Goal: Transaction & Acquisition: Purchase product/service

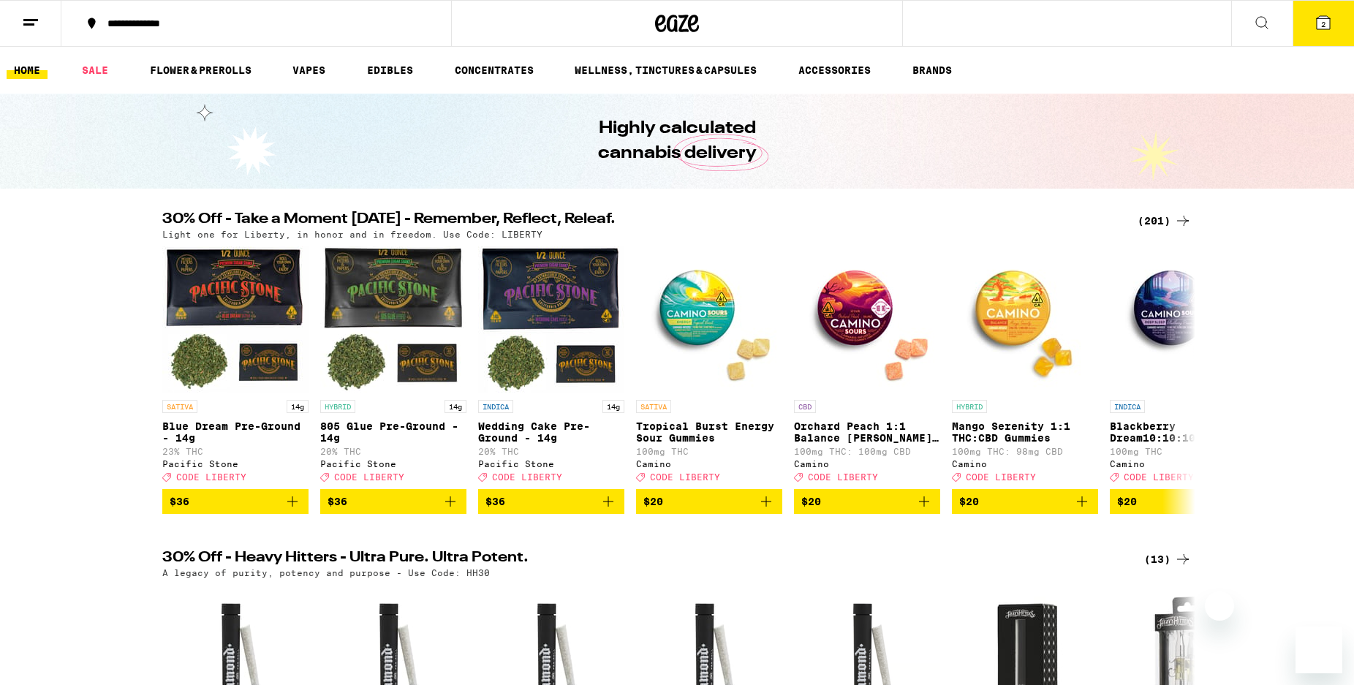
click at [1325, 33] on button "2" at bounding box center [1323, 23] width 61 height 45
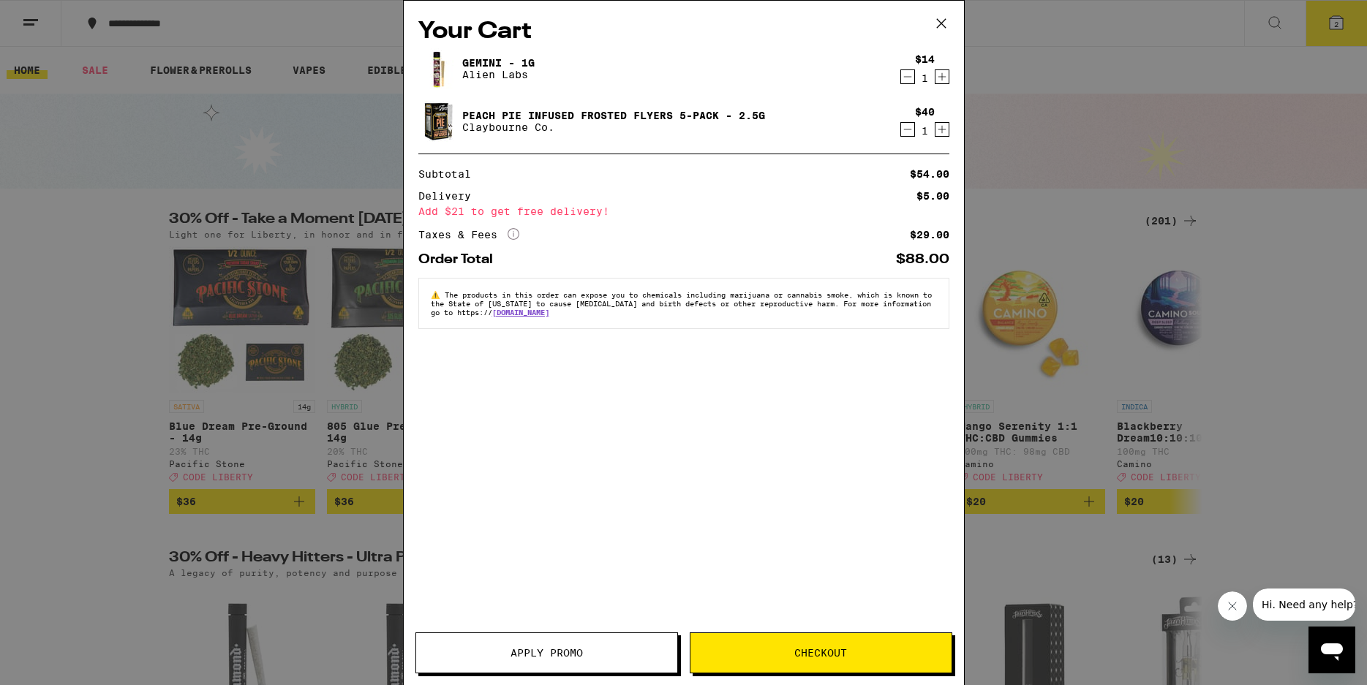
click at [907, 129] on icon "Decrement" at bounding box center [907, 130] width 13 height 18
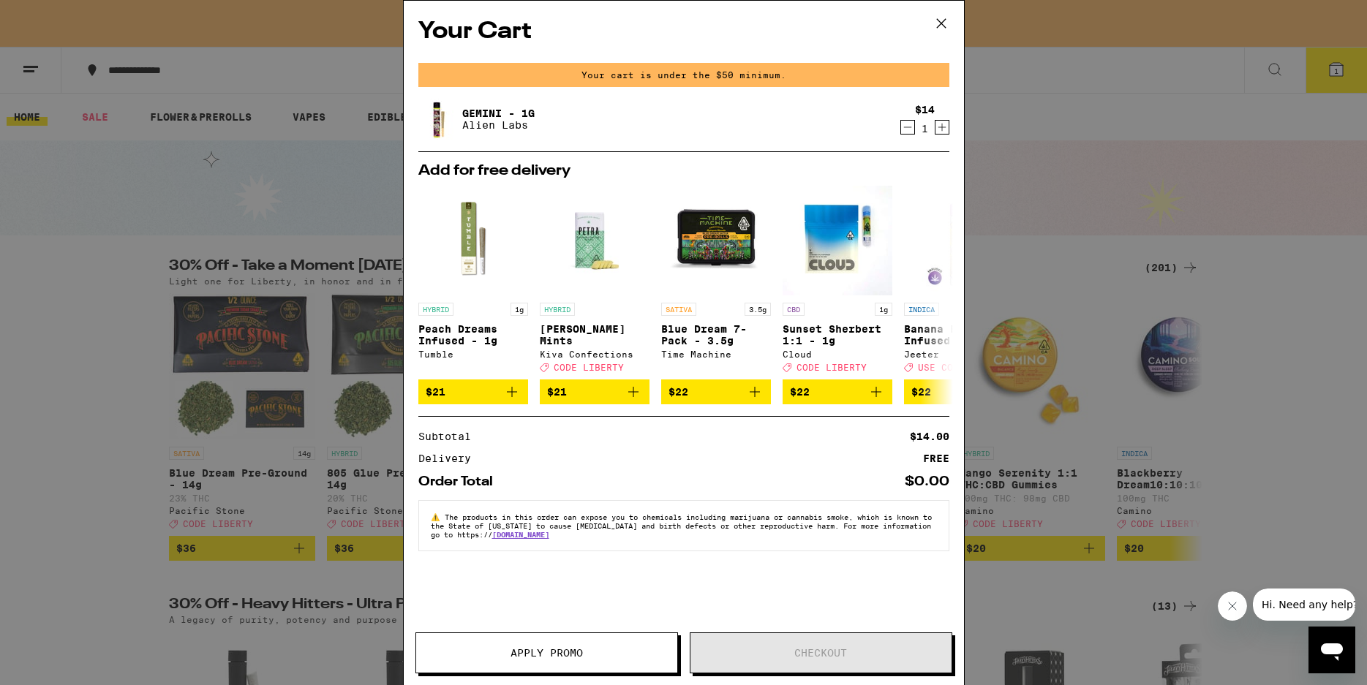
click at [907, 126] on icon "Decrement" at bounding box center [907, 127] width 13 height 18
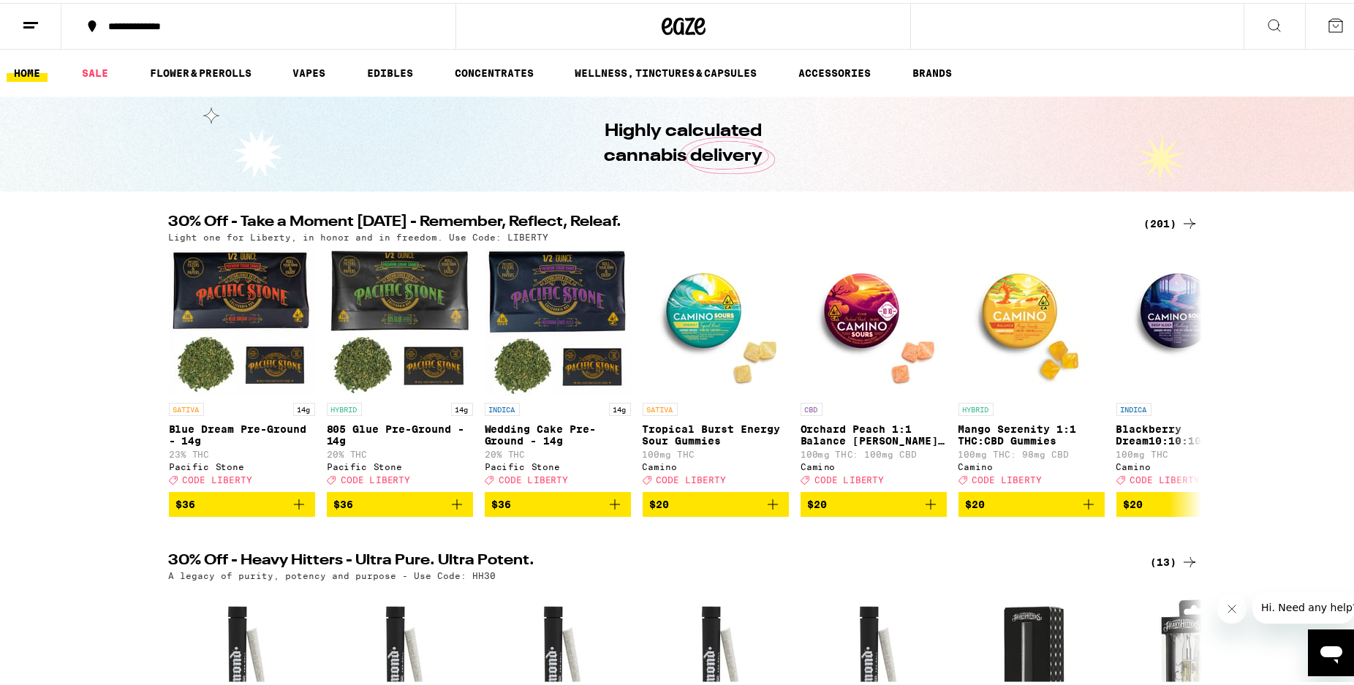
click at [1174, 222] on div "(201)" at bounding box center [1171, 221] width 54 height 18
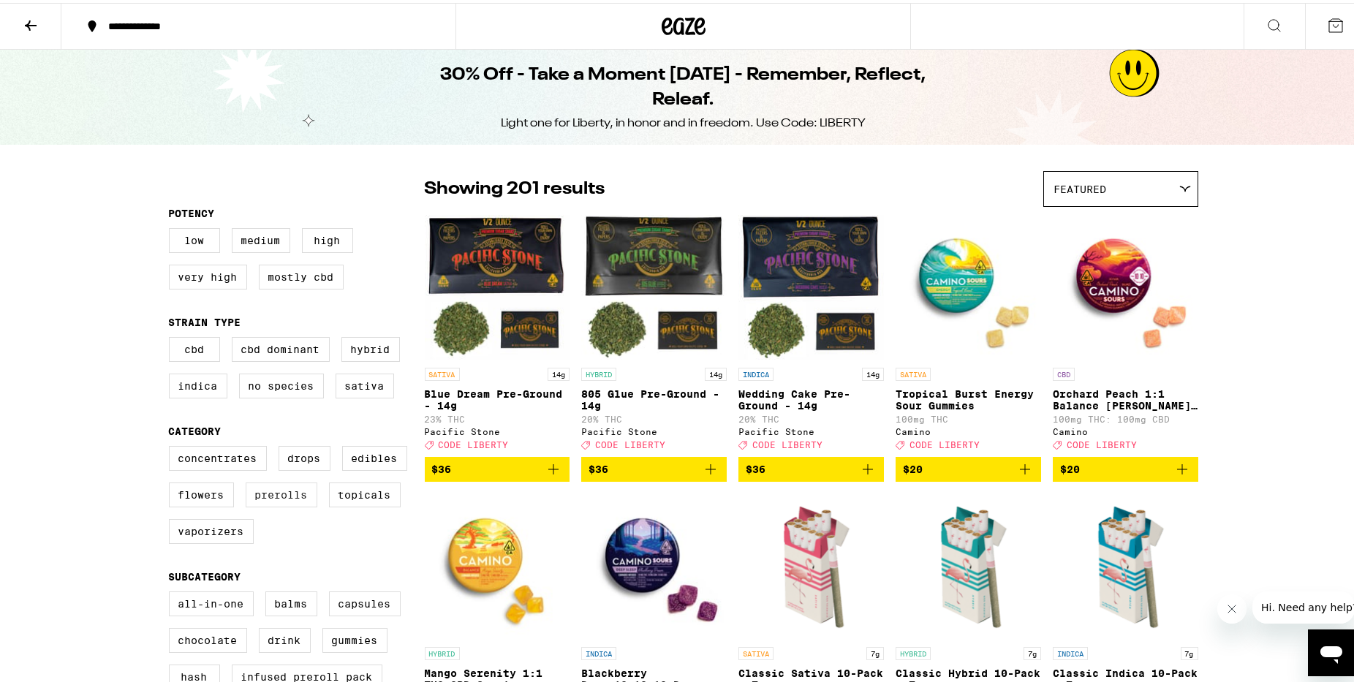
click at [276, 494] on label "Prerolls" at bounding box center [282, 492] width 72 height 25
click at [173, 446] on input "Prerolls" at bounding box center [172, 445] width 1 height 1
checkbox input "true"
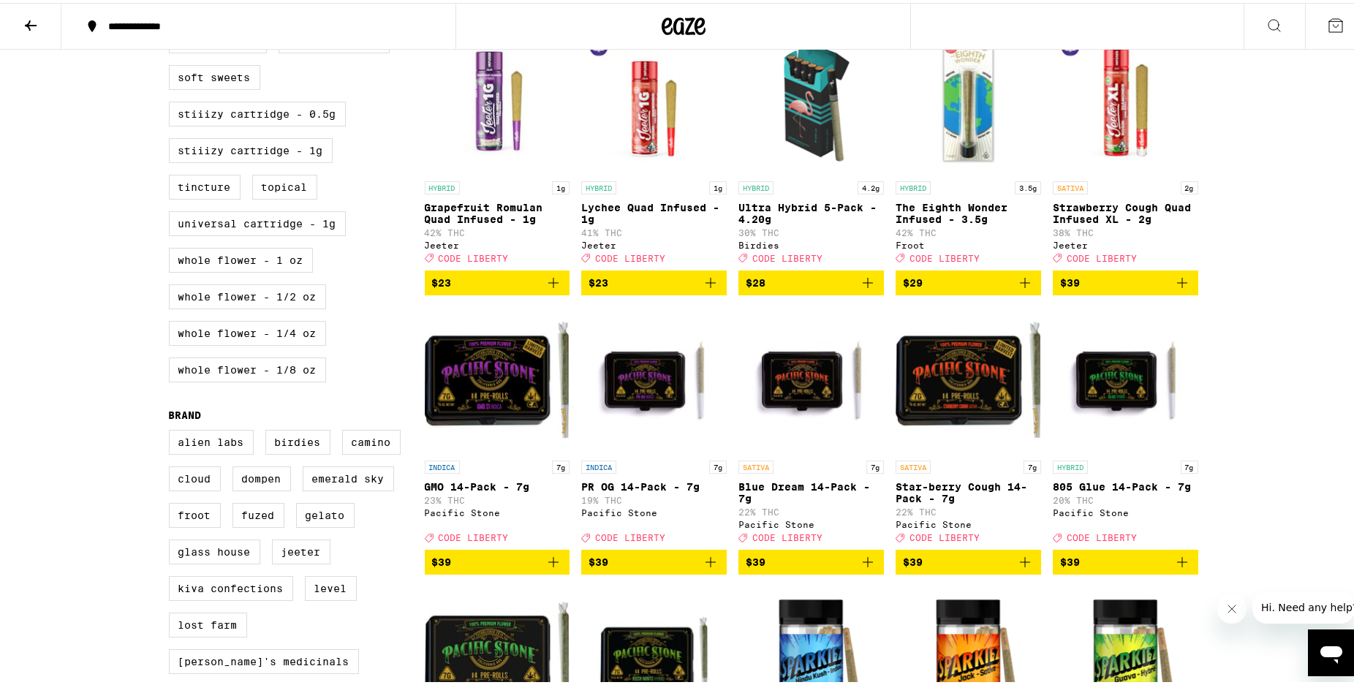
scroll to position [895, 0]
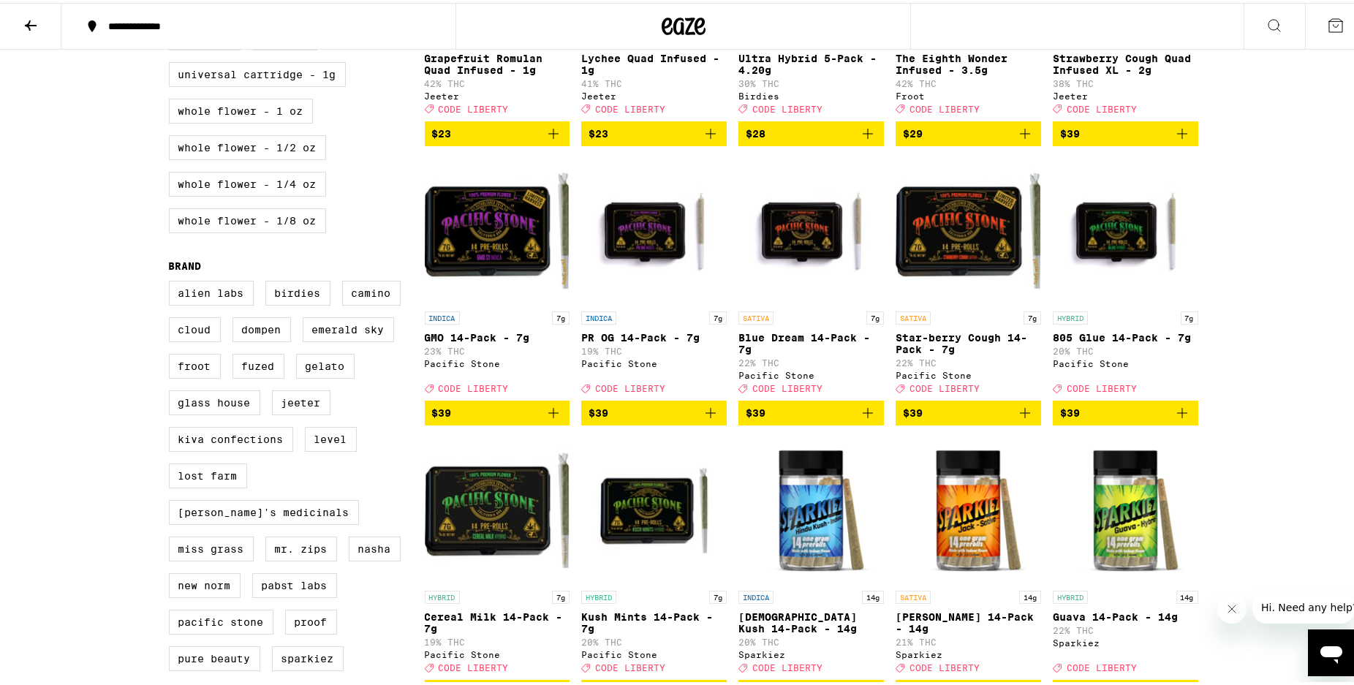
click at [706, 419] on icon "Add to bag" at bounding box center [711, 410] width 18 height 18
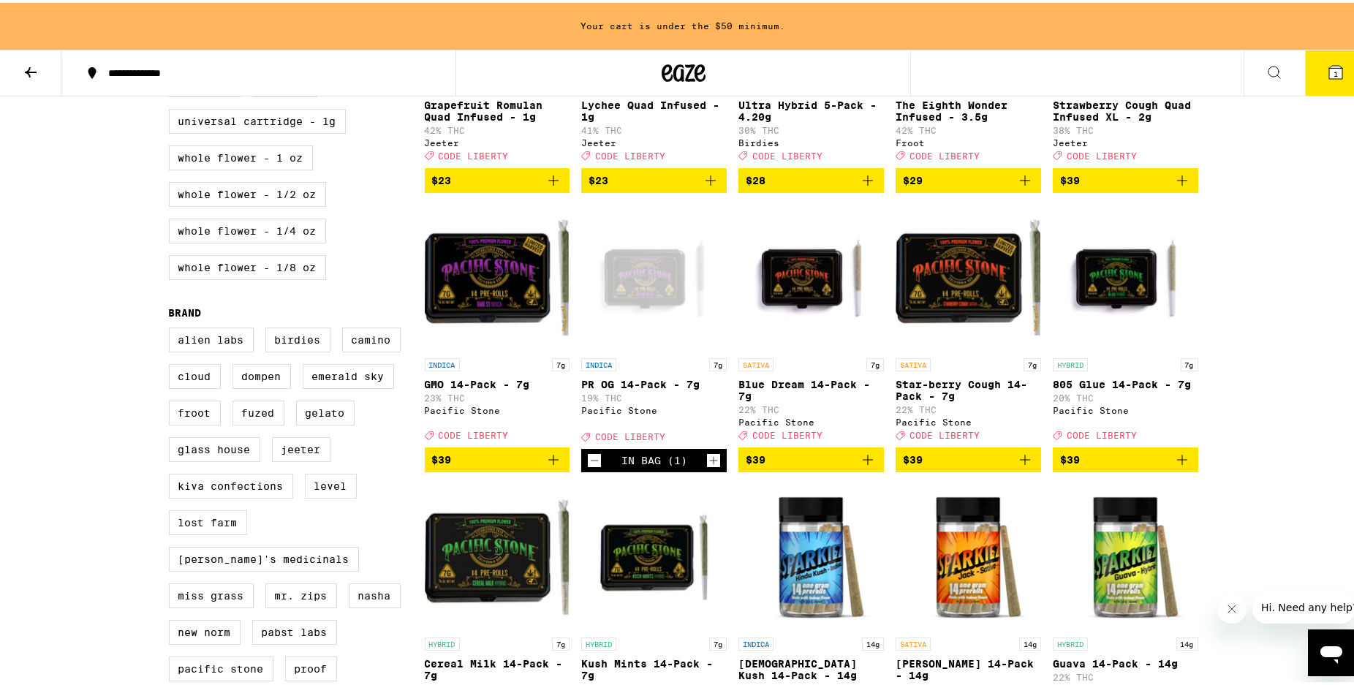
scroll to position [942, 0]
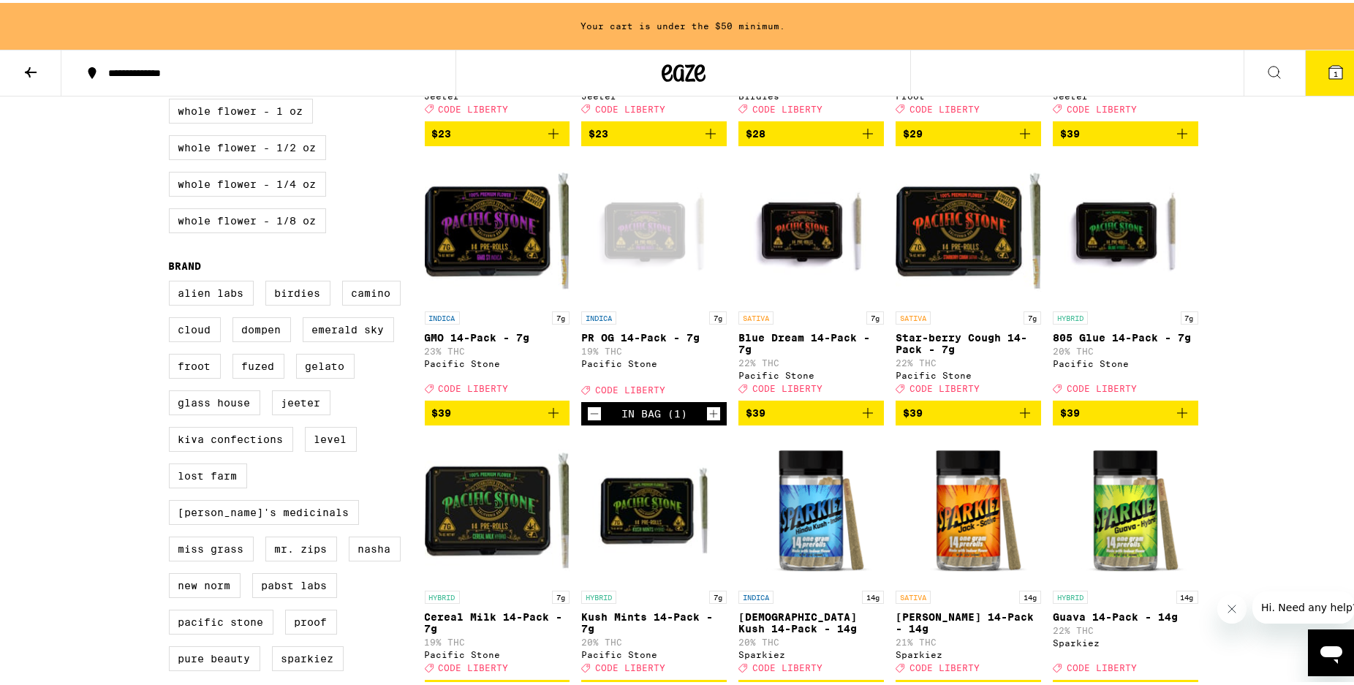
click at [588, 420] on icon "Decrement" at bounding box center [594, 411] width 13 height 18
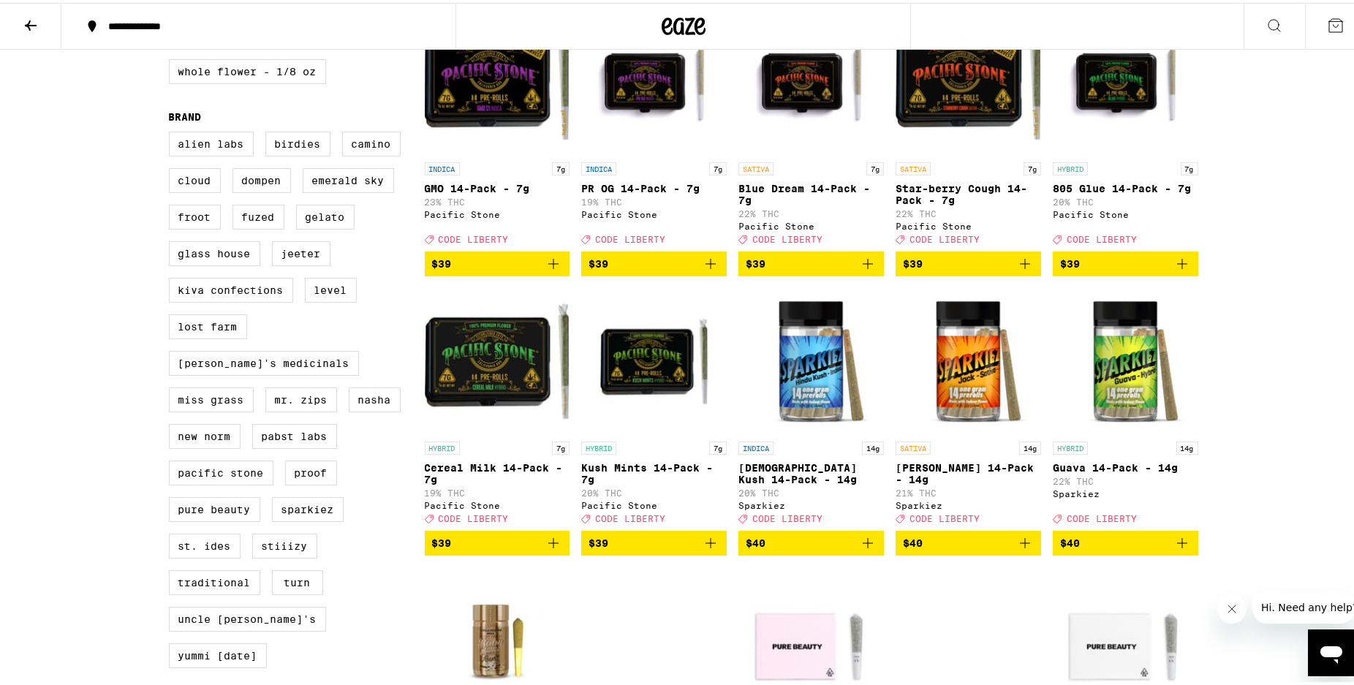
scroll to position [1119, 0]
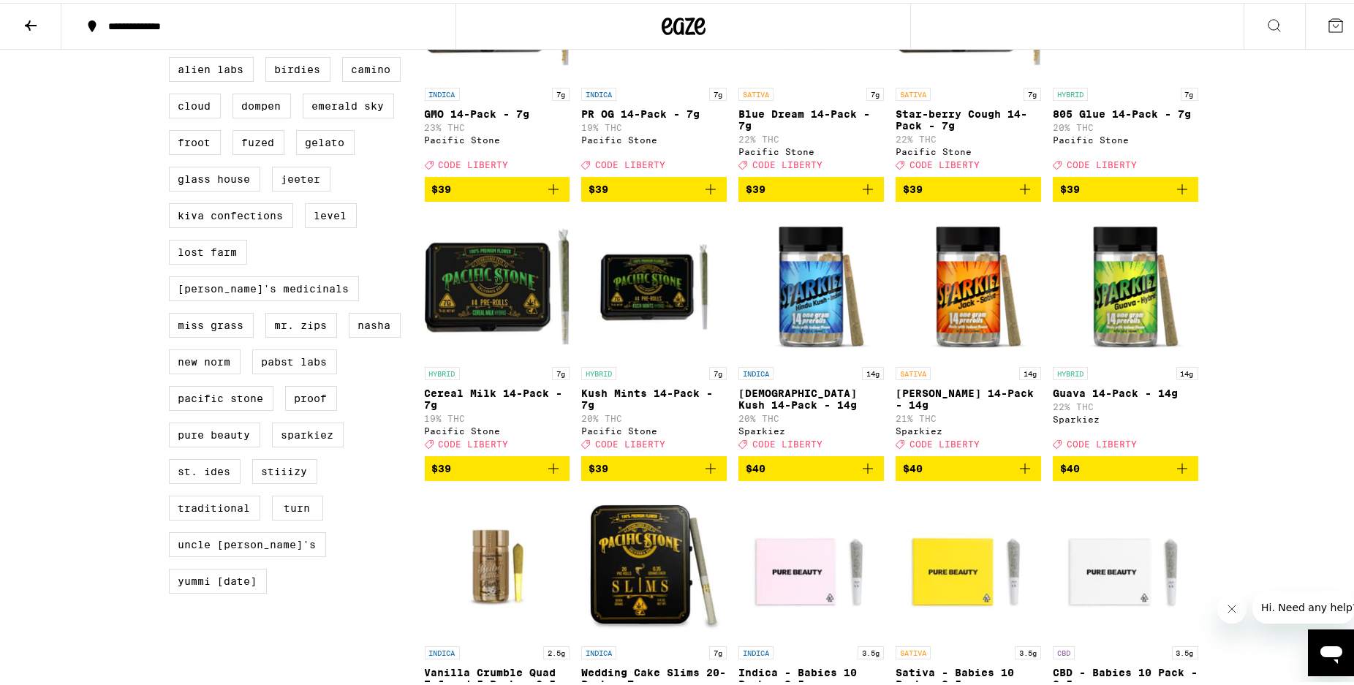
click at [551, 475] on icon "Add to bag" at bounding box center [554, 466] width 18 height 18
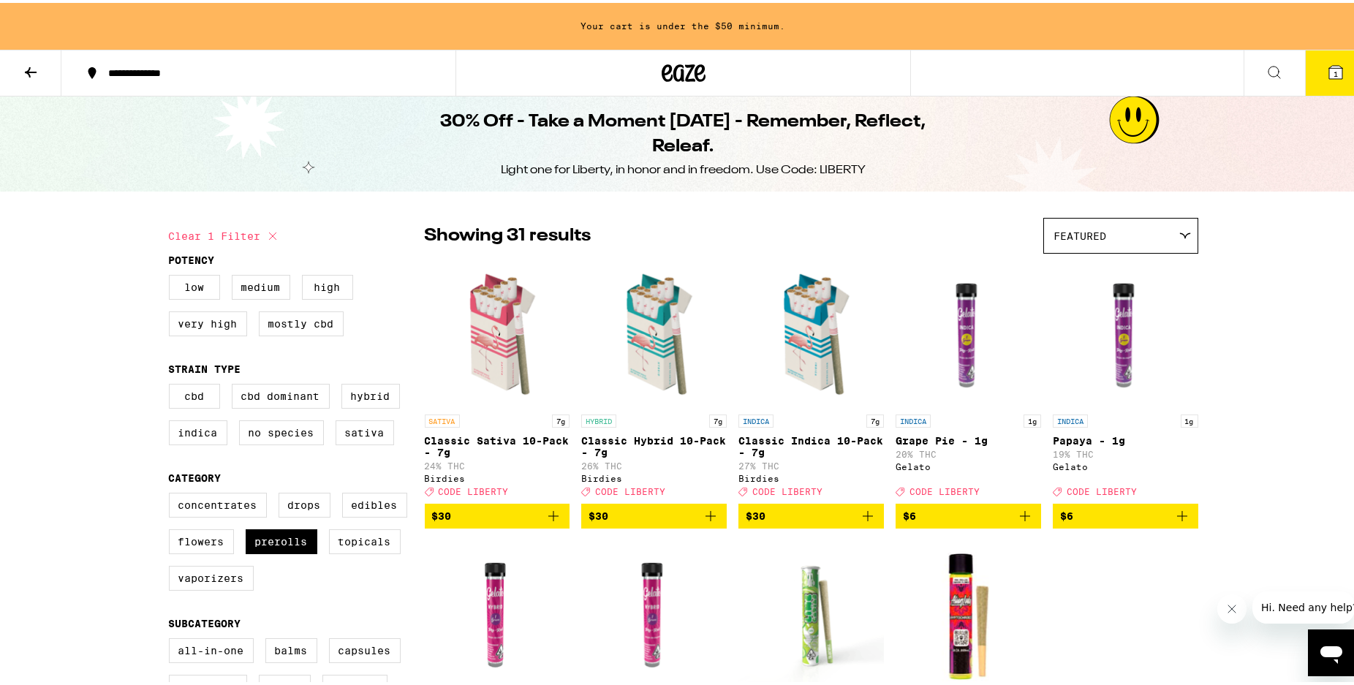
scroll to position [149, 0]
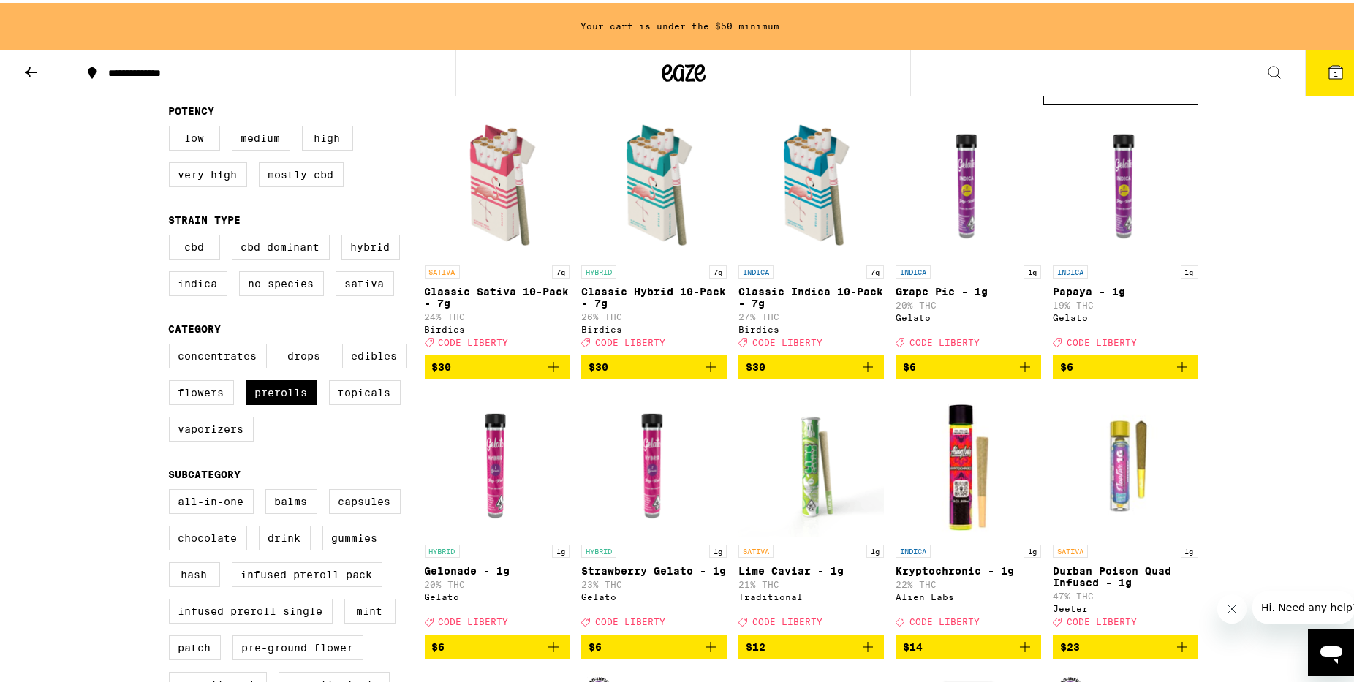
click at [1175, 373] on icon "Add to bag" at bounding box center [1183, 364] width 18 height 18
click at [1179, 374] on icon "Increment" at bounding box center [1185, 365] width 13 height 18
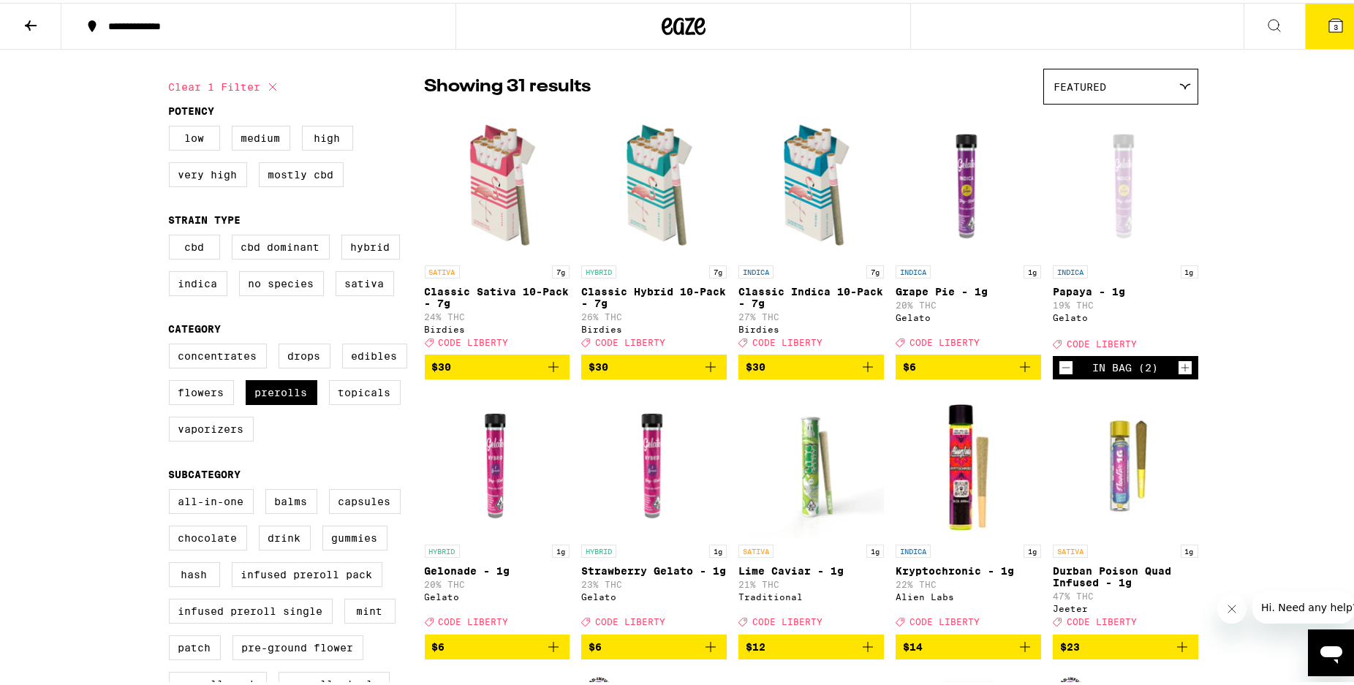
click at [1318, 34] on button "3" at bounding box center [1335, 23] width 61 height 45
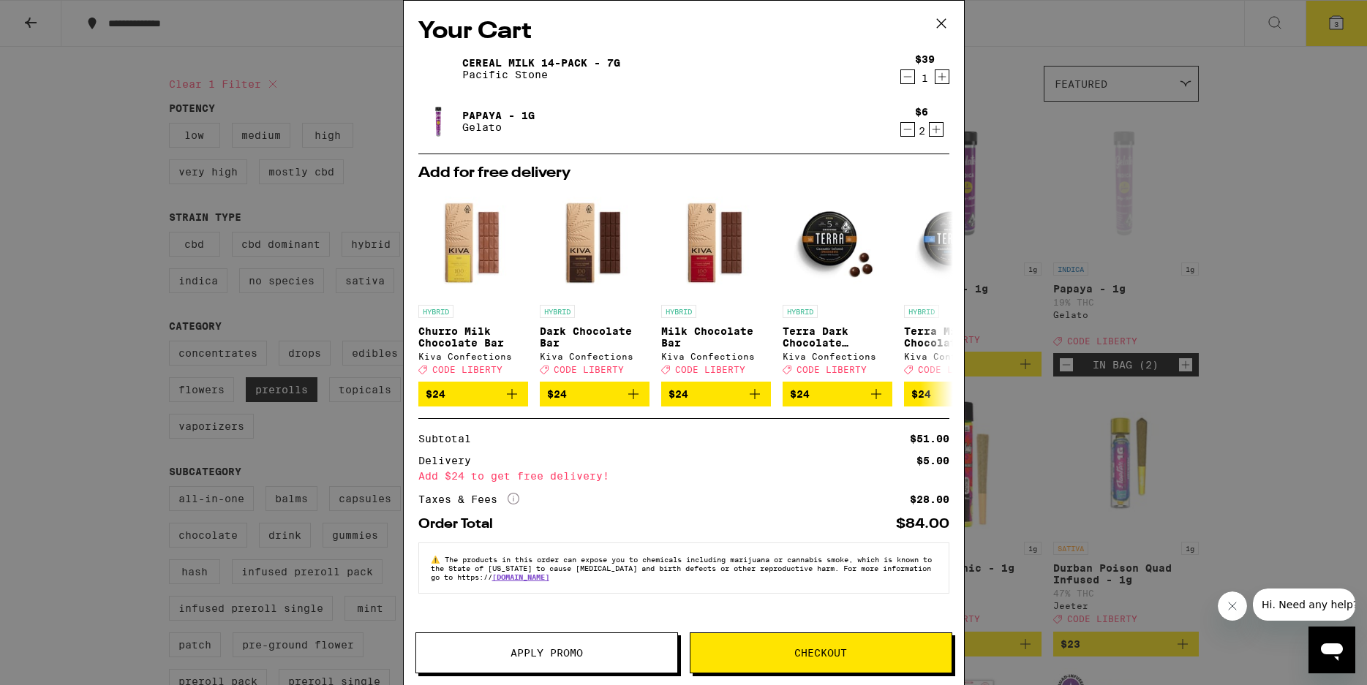
click at [512, 651] on span "Apply Promo" at bounding box center [546, 653] width 72 height 10
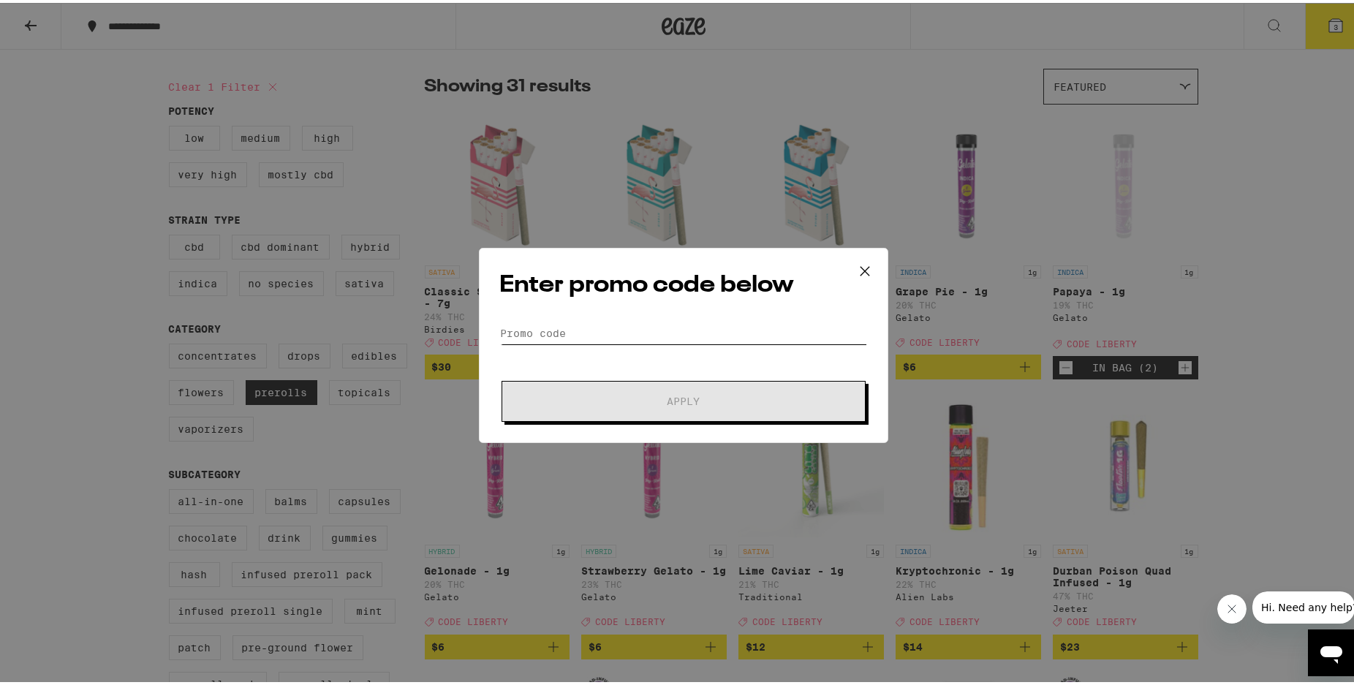
click at [553, 339] on input "Promo Code" at bounding box center [683, 331] width 367 height 22
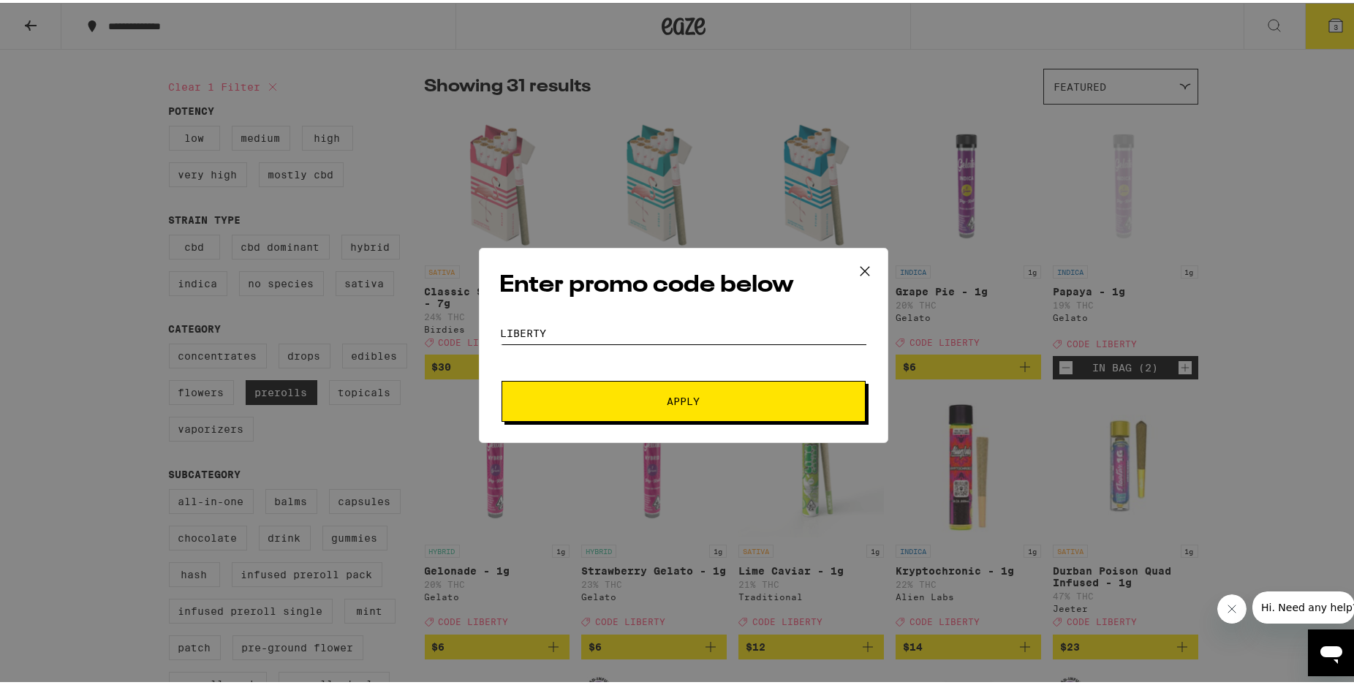
type input "liberty"
click at [605, 393] on button "Apply" at bounding box center [684, 398] width 364 height 41
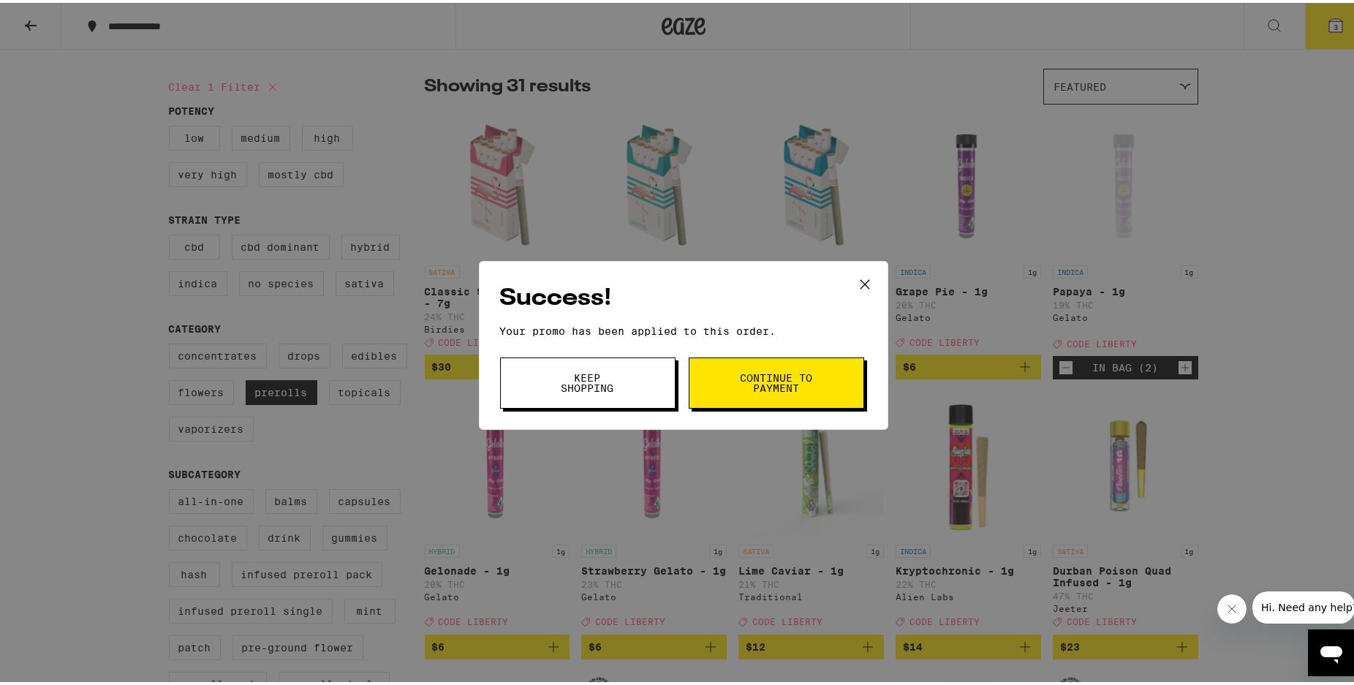
click at [787, 393] on button "Continue to payment" at bounding box center [776, 380] width 175 height 51
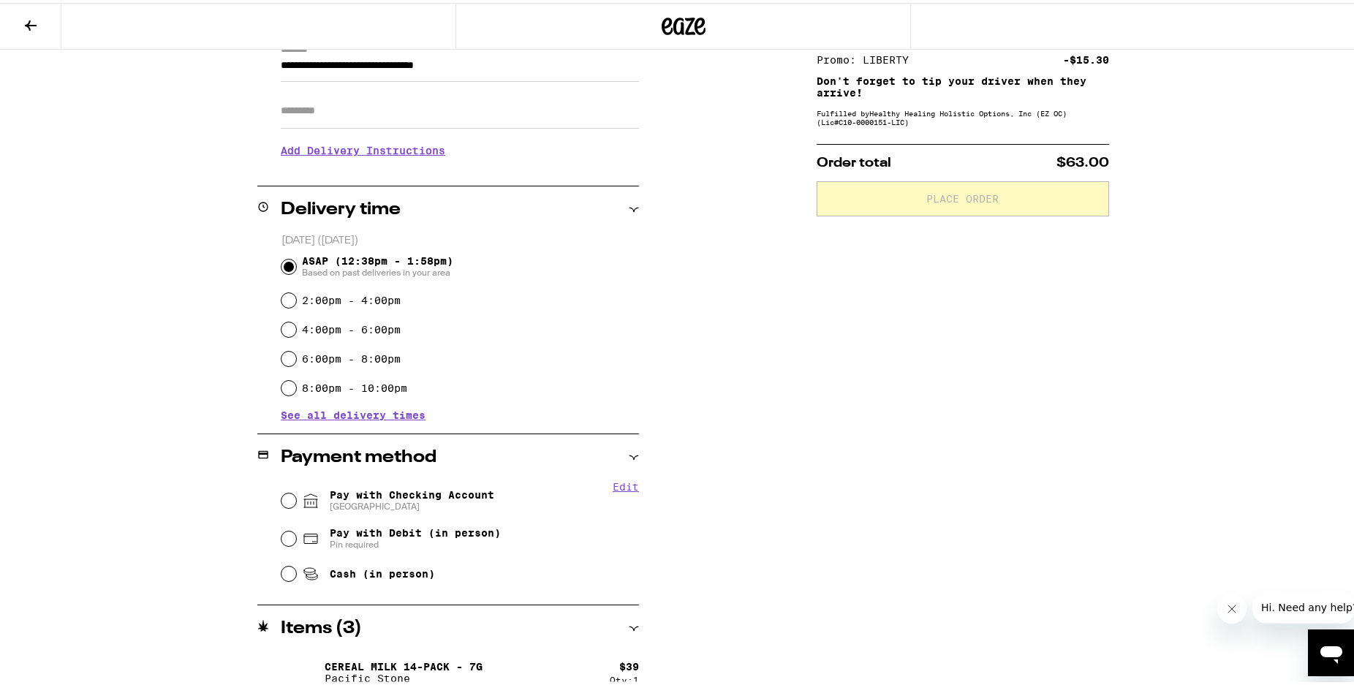
scroll to position [294, 0]
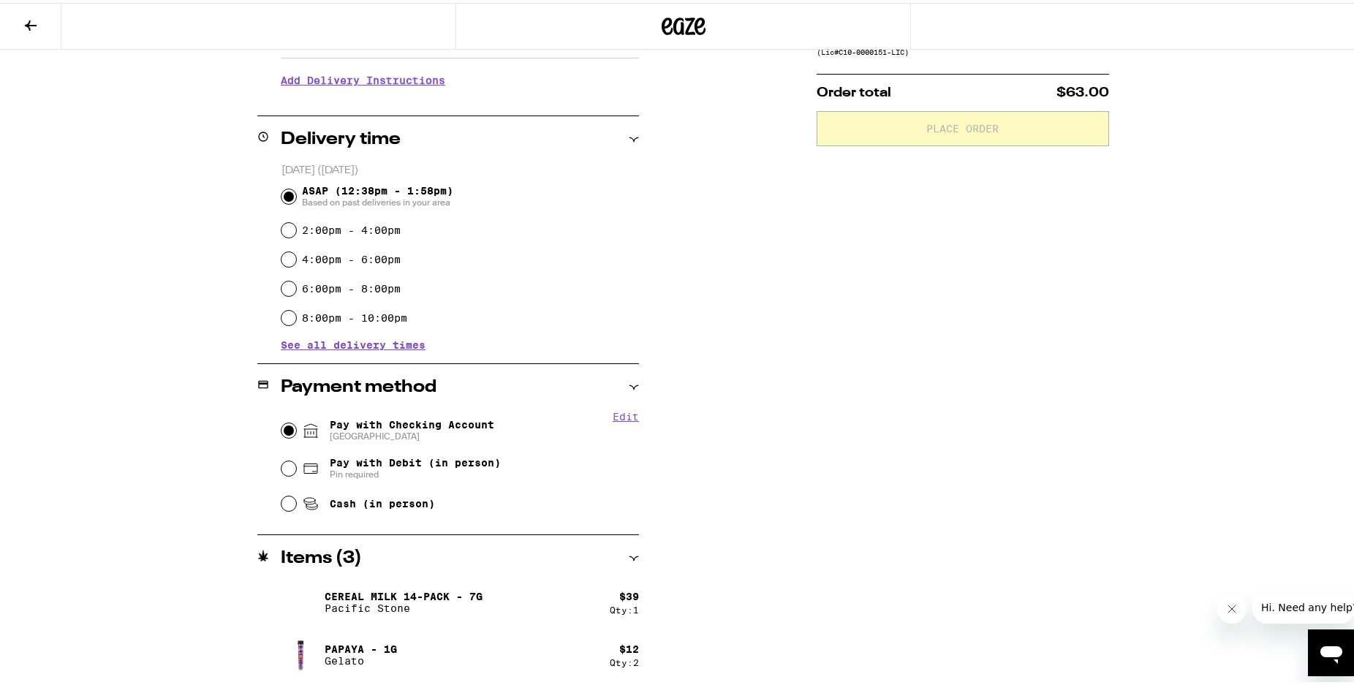
click at [281, 425] on input "Pay with Checking Account CHASE COLLEGE" at bounding box center [288, 427] width 15 height 15
radio input "true"
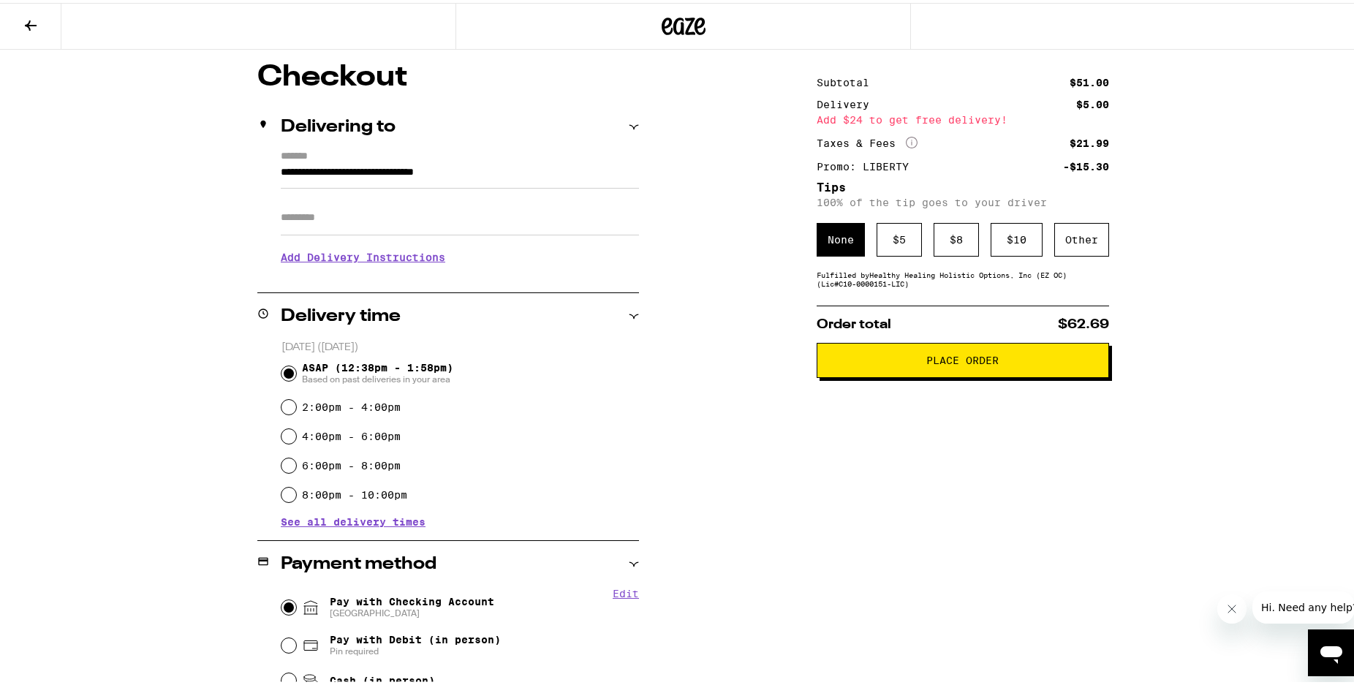
scroll to position [0, 0]
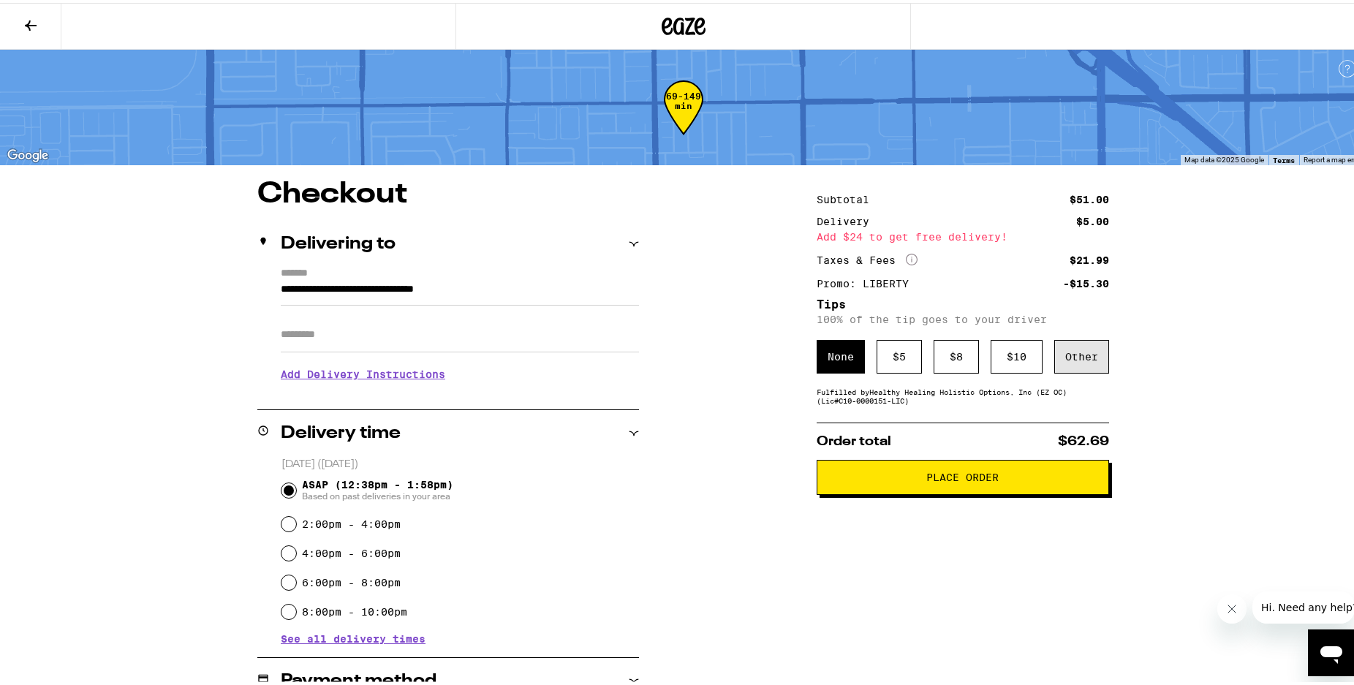
click at [1081, 365] on div "Other" at bounding box center [1081, 354] width 55 height 34
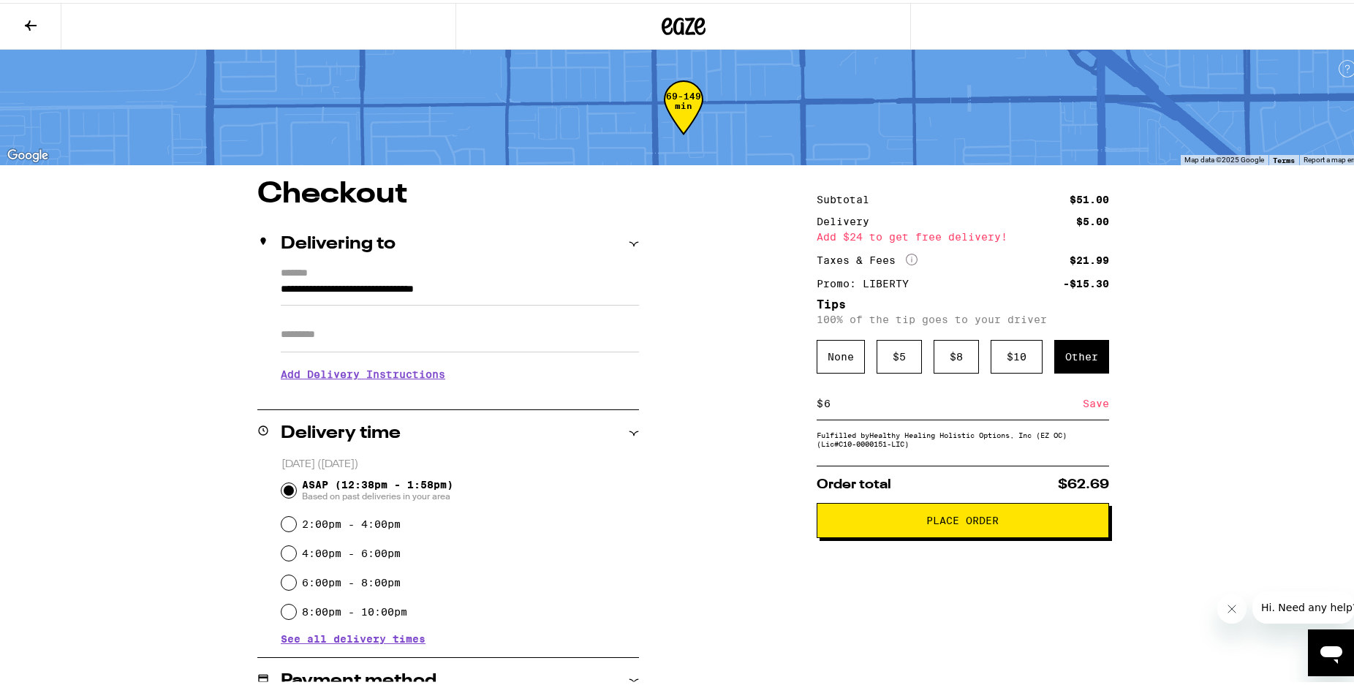
type input "6"
click at [1100, 411] on div "Save" at bounding box center [1096, 401] width 26 height 32
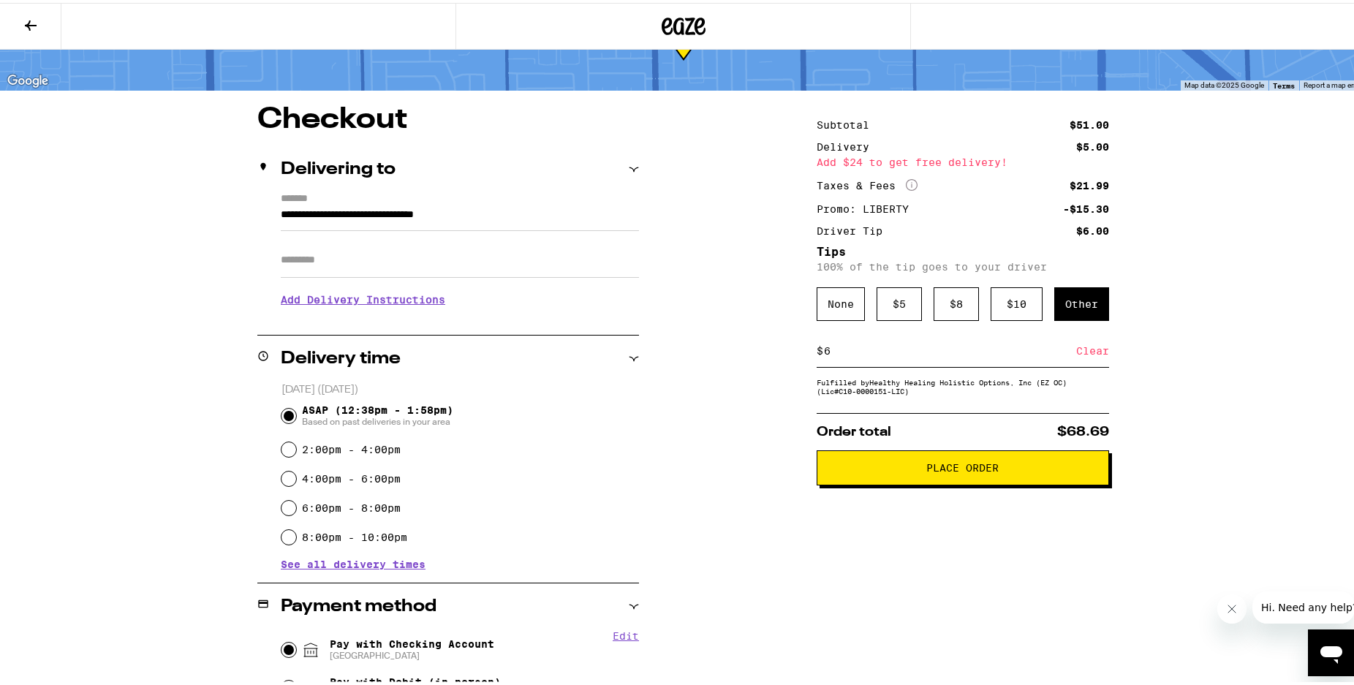
scroll to position [149, 0]
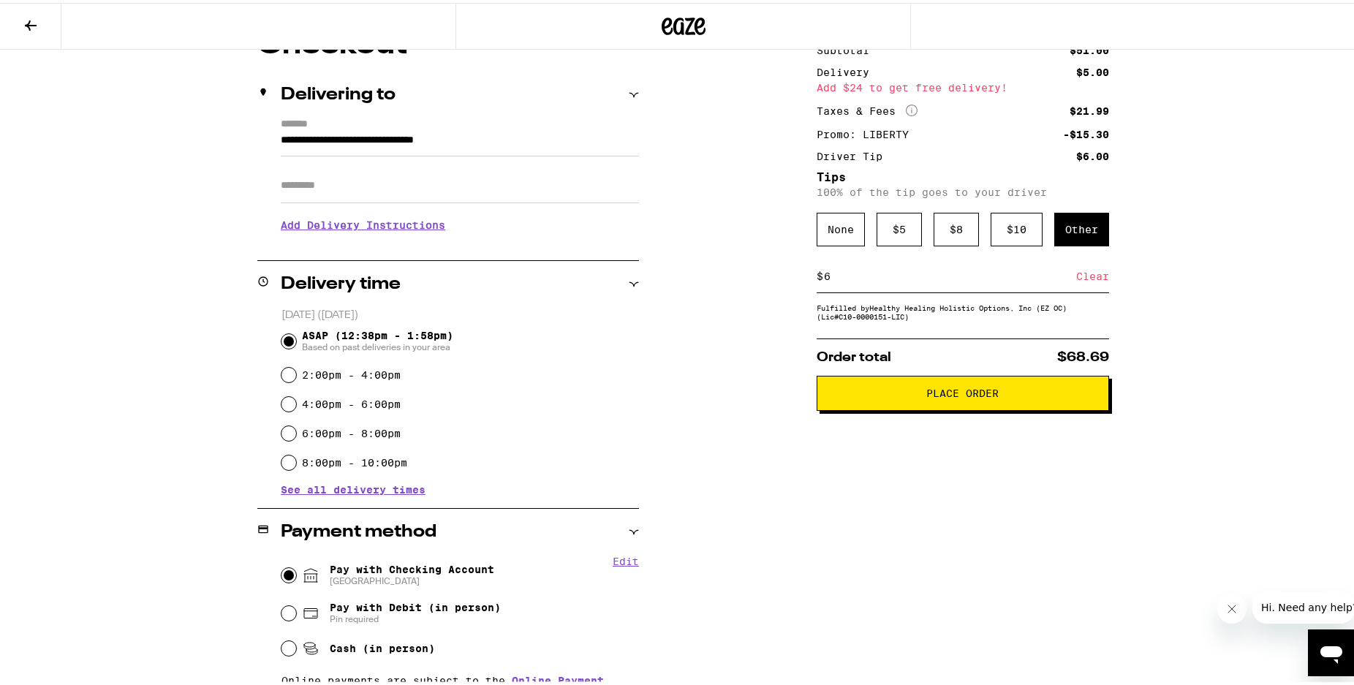
click at [971, 396] on span "Place Order" at bounding box center [963, 390] width 72 height 10
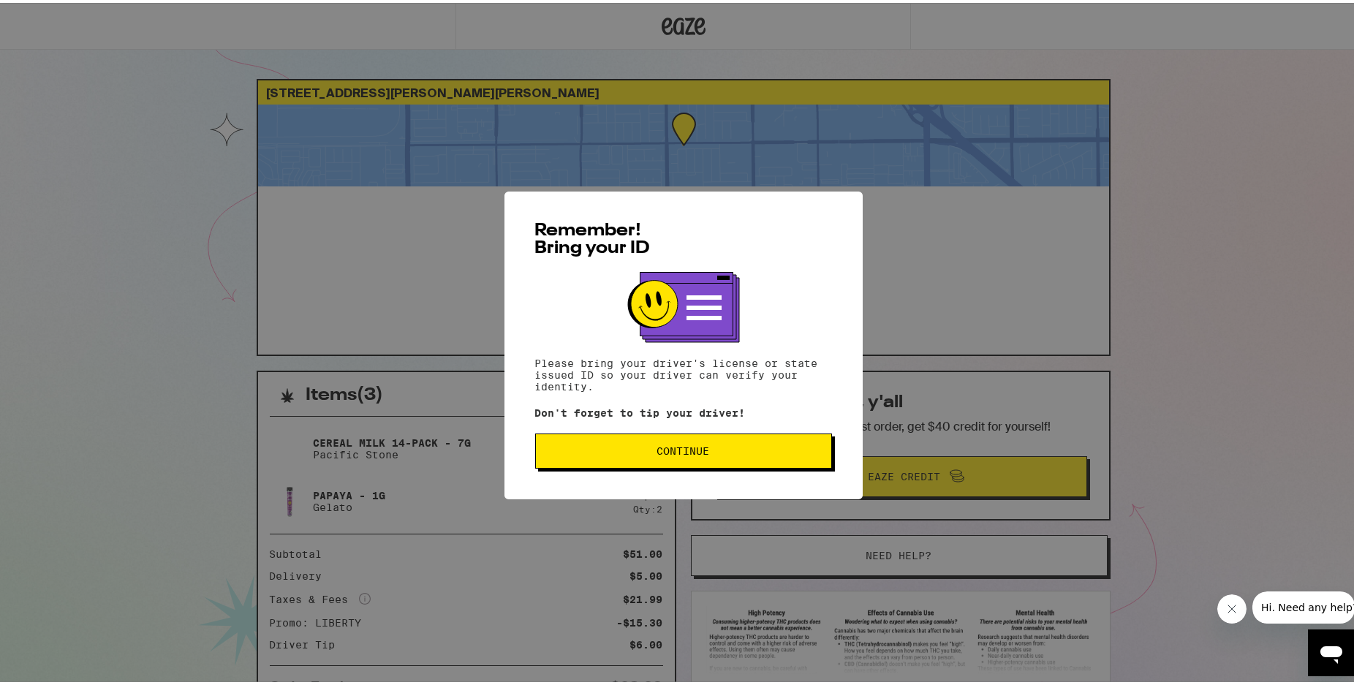
click at [706, 447] on span "Continue" at bounding box center [684, 448] width 272 height 10
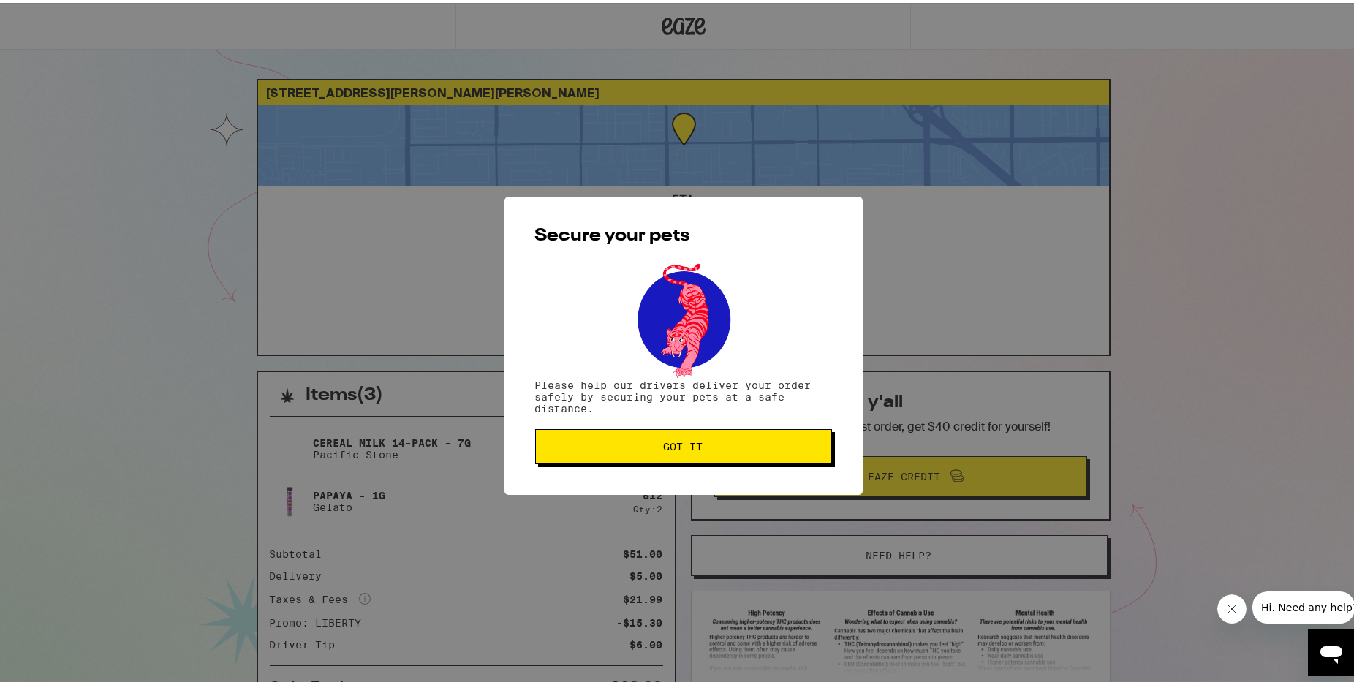
click at [706, 447] on span "Got it" at bounding box center [684, 444] width 272 height 10
